Goal: Information Seeking & Learning: Learn about a topic

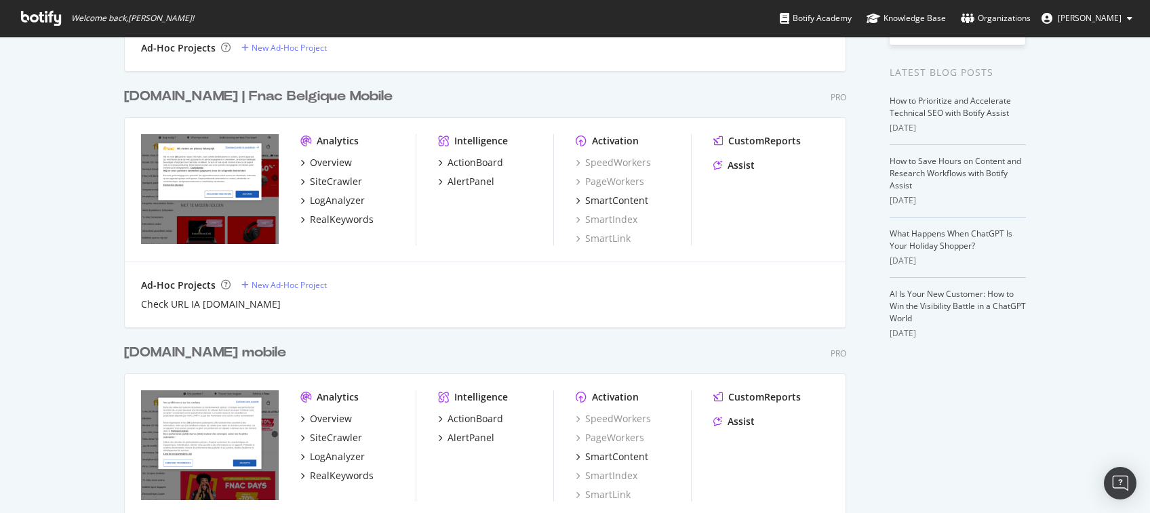
scroll to position [445, 0]
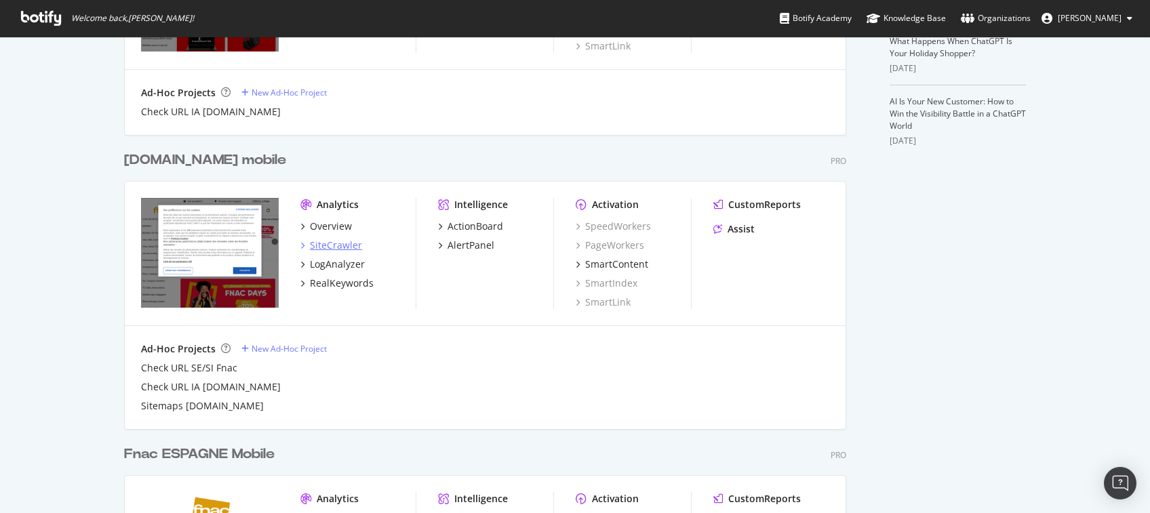
click at [324, 241] on div "SiteCrawler" at bounding box center [336, 246] width 52 height 14
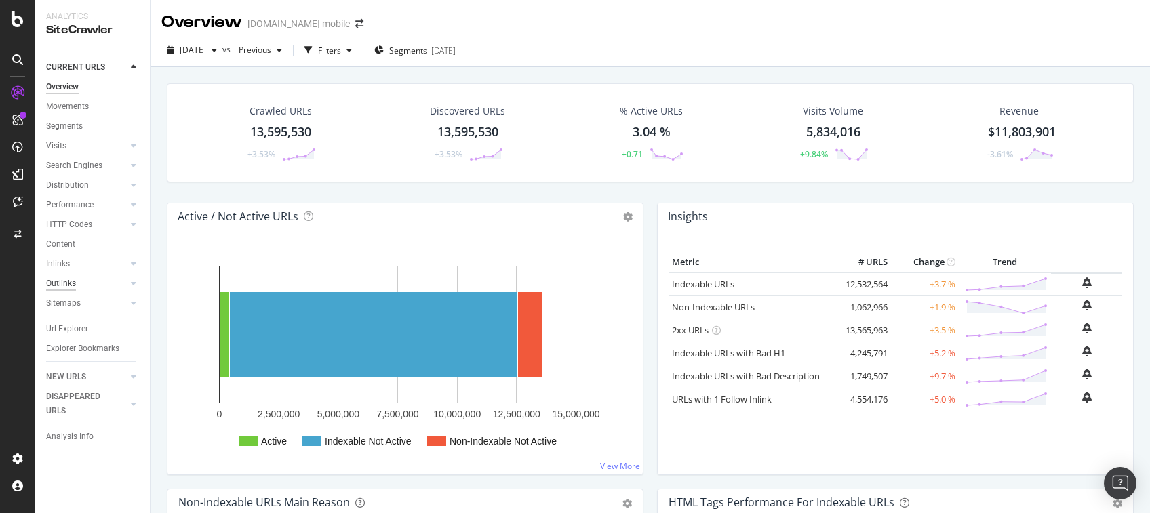
click at [63, 281] on div "Outlinks" at bounding box center [61, 284] width 30 height 14
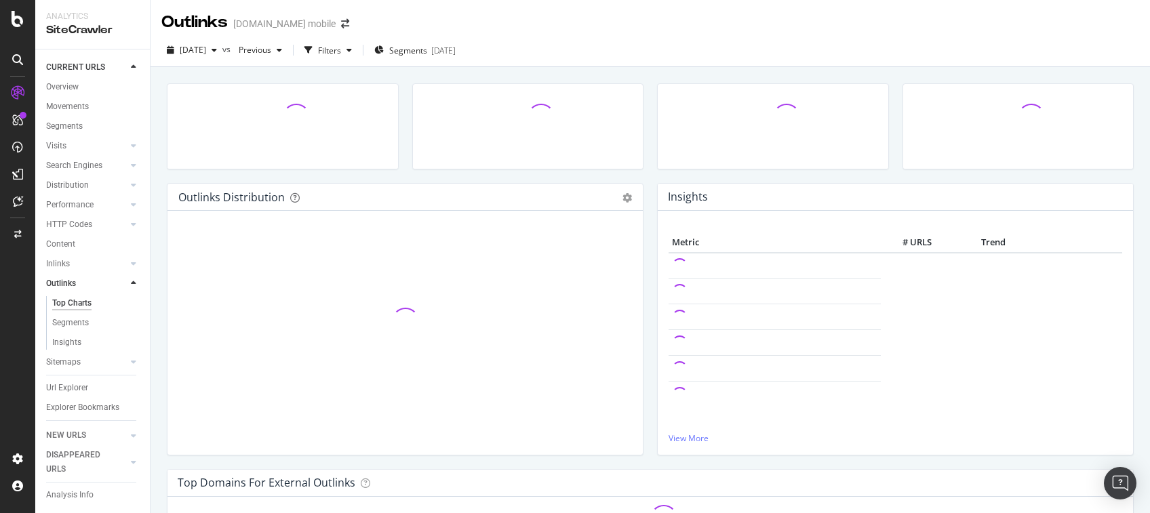
click at [592, 1] on div "Outlinks [DOMAIN_NAME] mobile" at bounding box center [649, 17] width 999 height 34
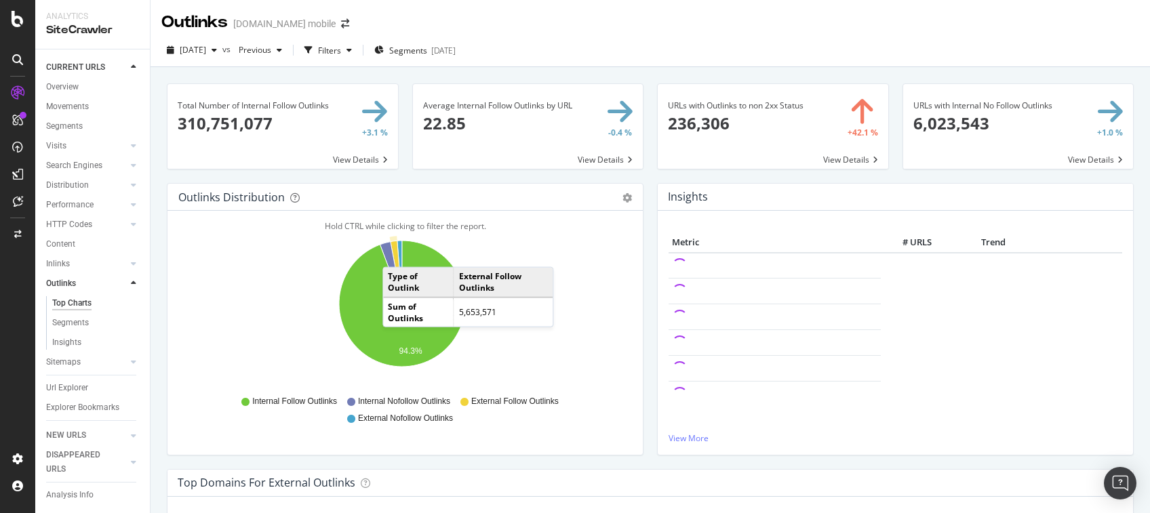
click at [396, 254] on icon "A chart." at bounding box center [396, 272] width 12 height 63
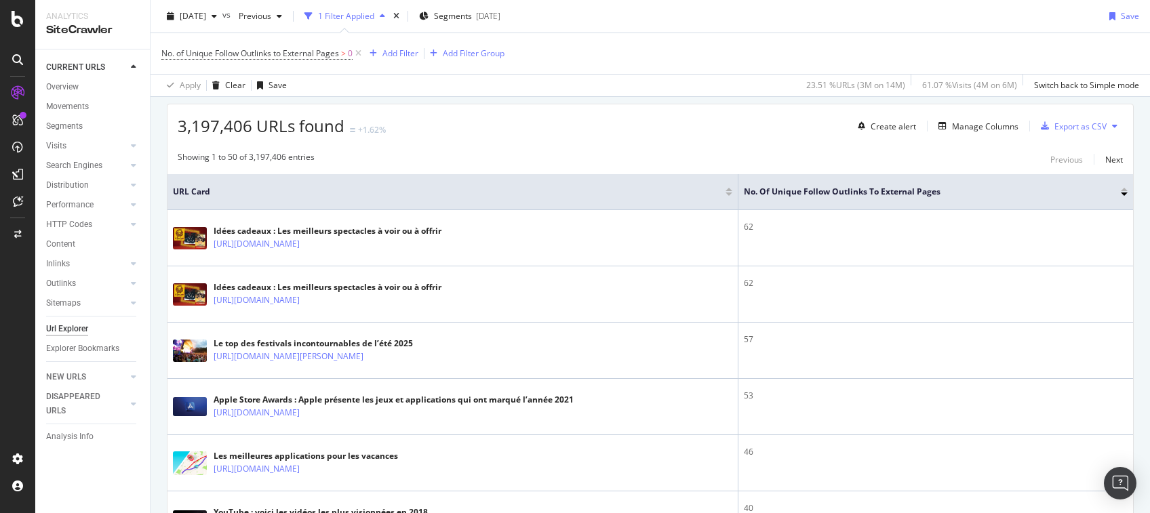
scroll to position [300, 0]
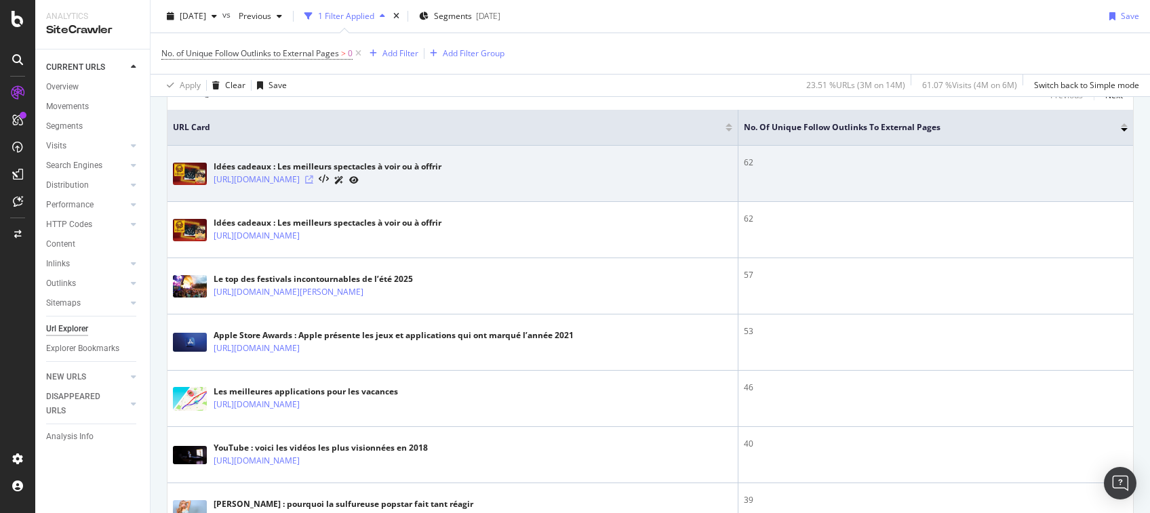
click at [313, 182] on icon at bounding box center [309, 180] width 8 height 8
